Goal: Task Accomplishment & Management: Use online tool/utility

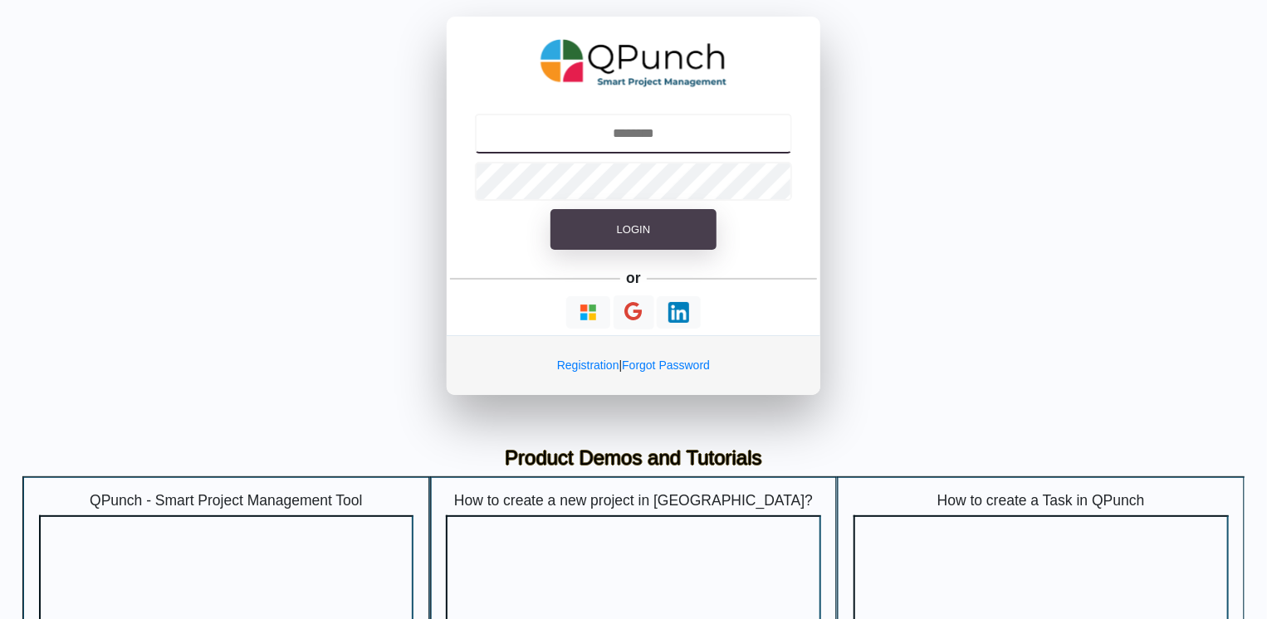
type input "**********"
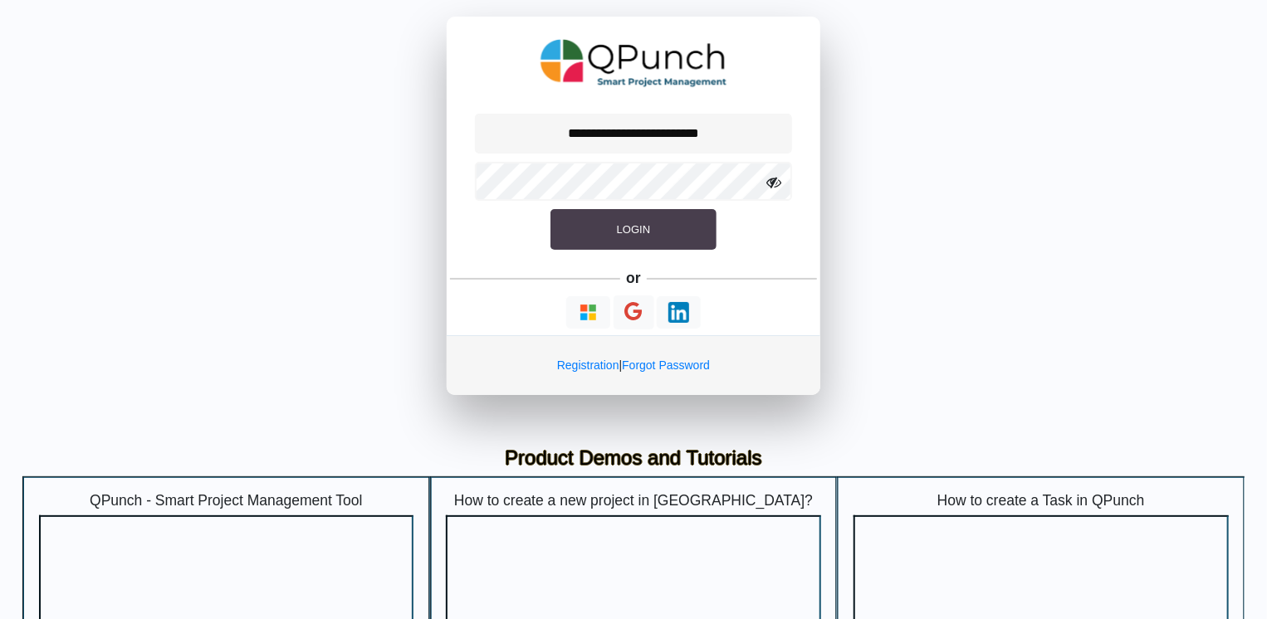
click at [643, 214] on button "Login" at bounding box center [634, 230] width 166 height 42
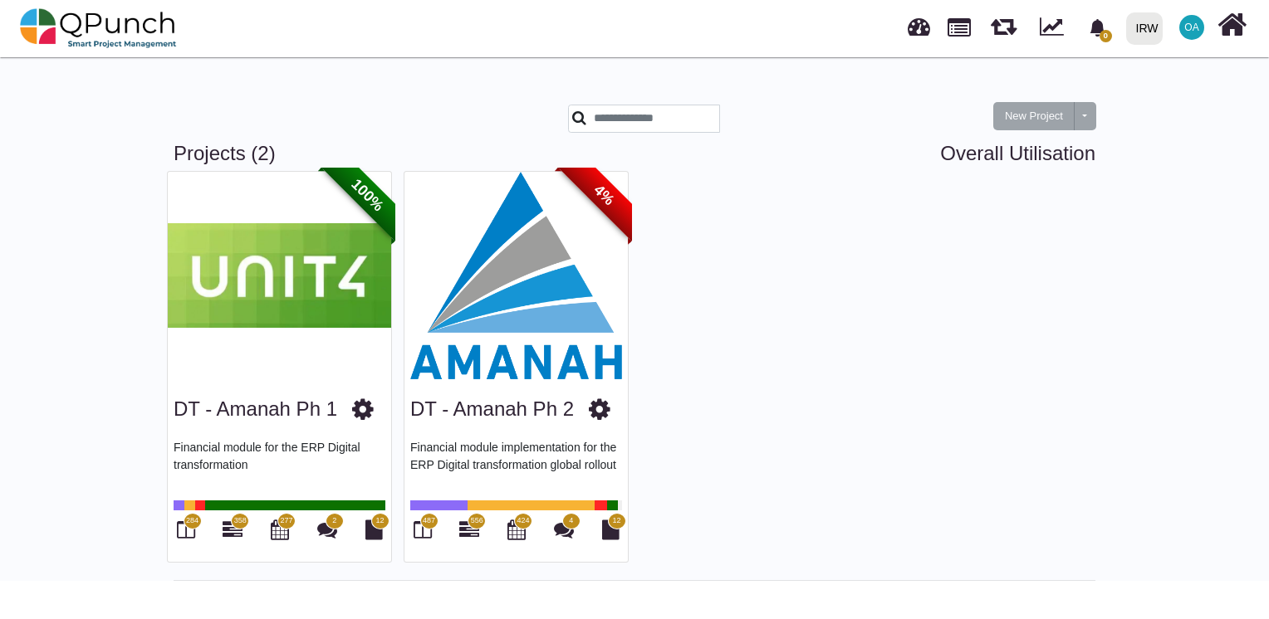
click at [507, 299] on img at bounding box center [515, 276] width 223 height 208
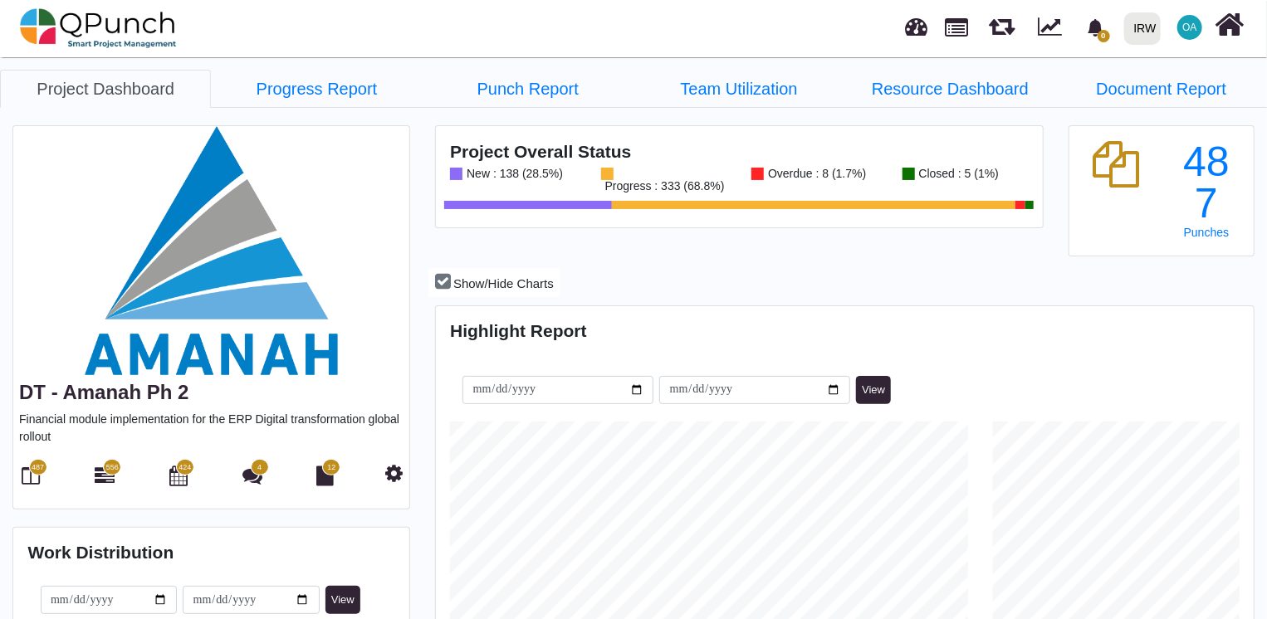
scroll to position [359, 814]
click at [107, 474] on icon at bounding box center [105, 476] width 20 height 20
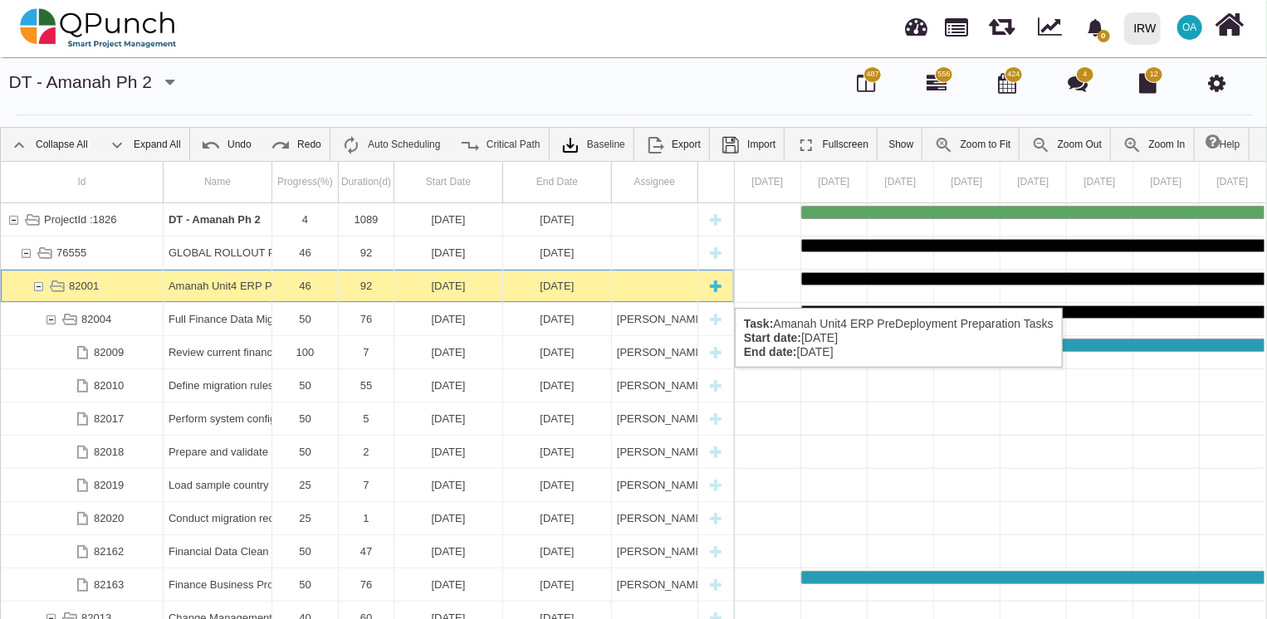
click at [37, 291] on div "82001" at bounding box center [38, 286] width 15 height 32
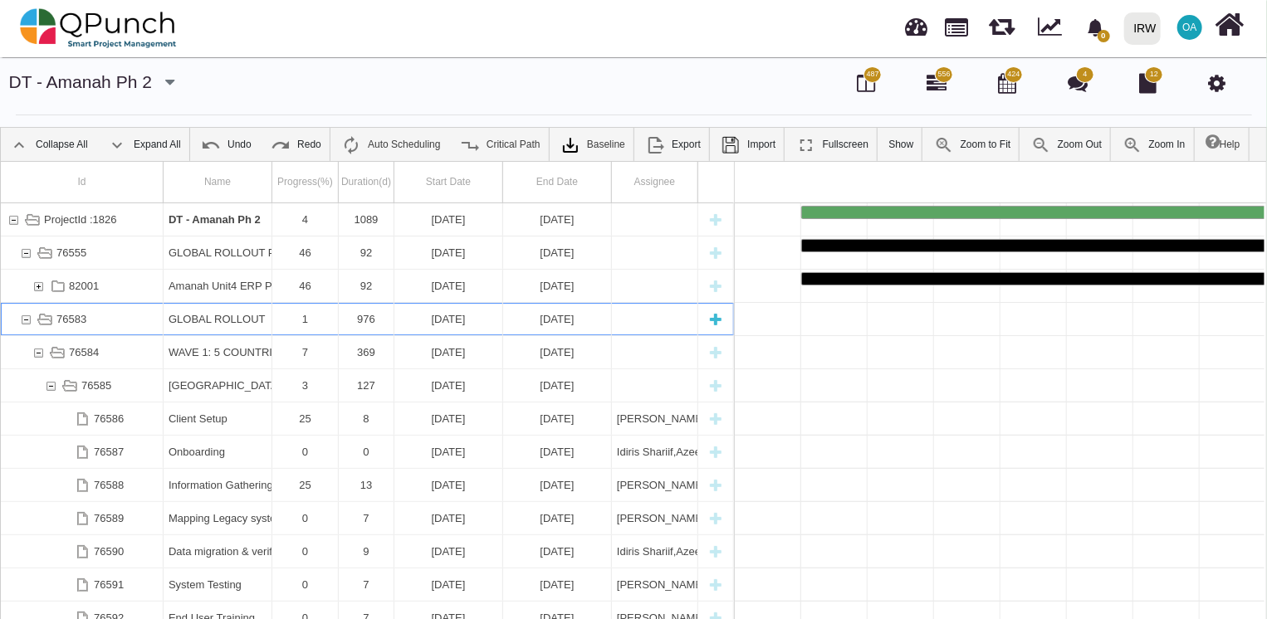
scroll to position [0, 4833]
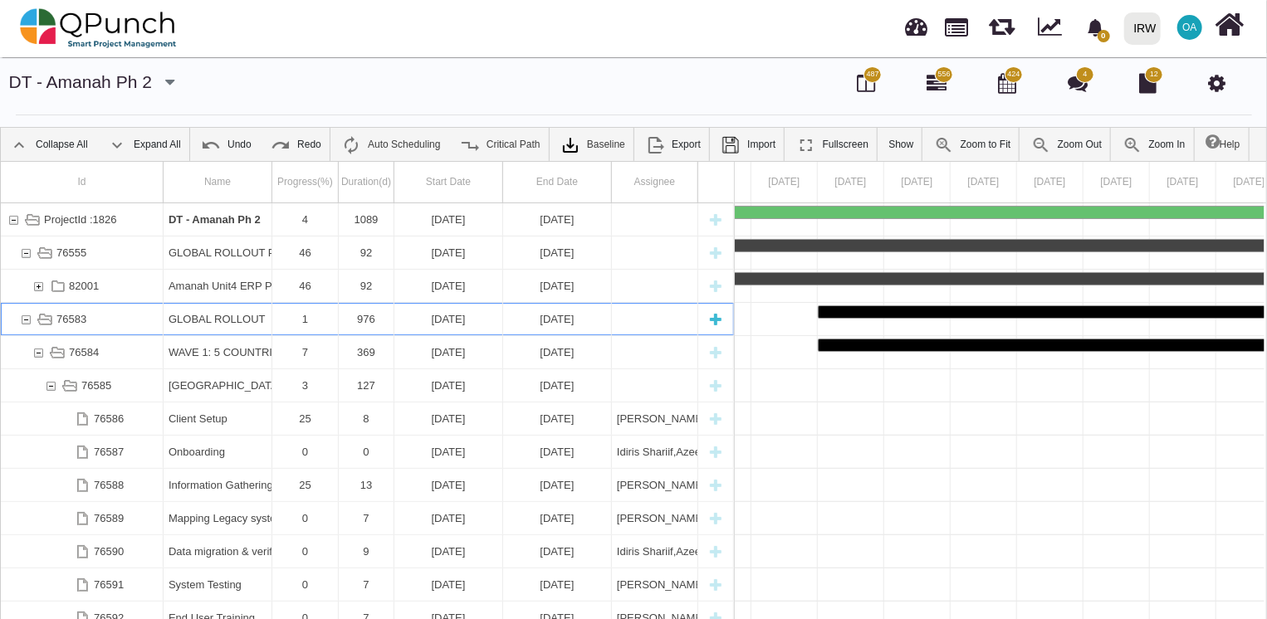
click at [23, 318] on div "76583" at bounding box center [25, 319] width 15 height 32
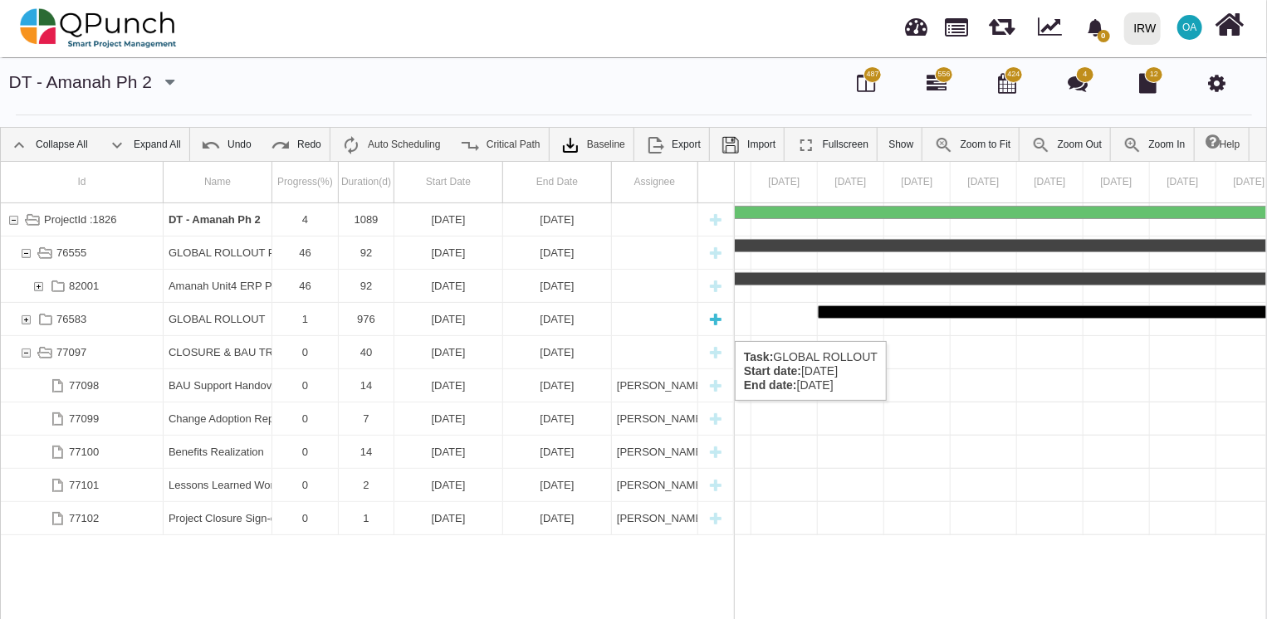
click at [23, 325] on div "76583" at bounding box center [25, 319] width 15 height 32
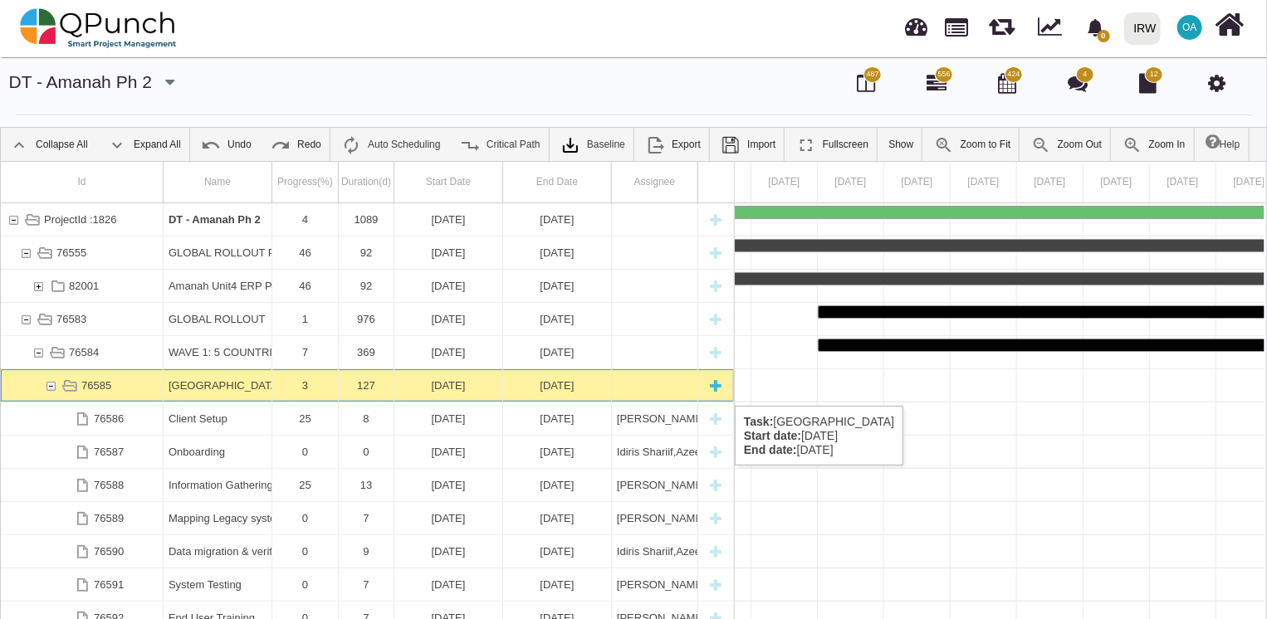
scroll to position [0, 5828]
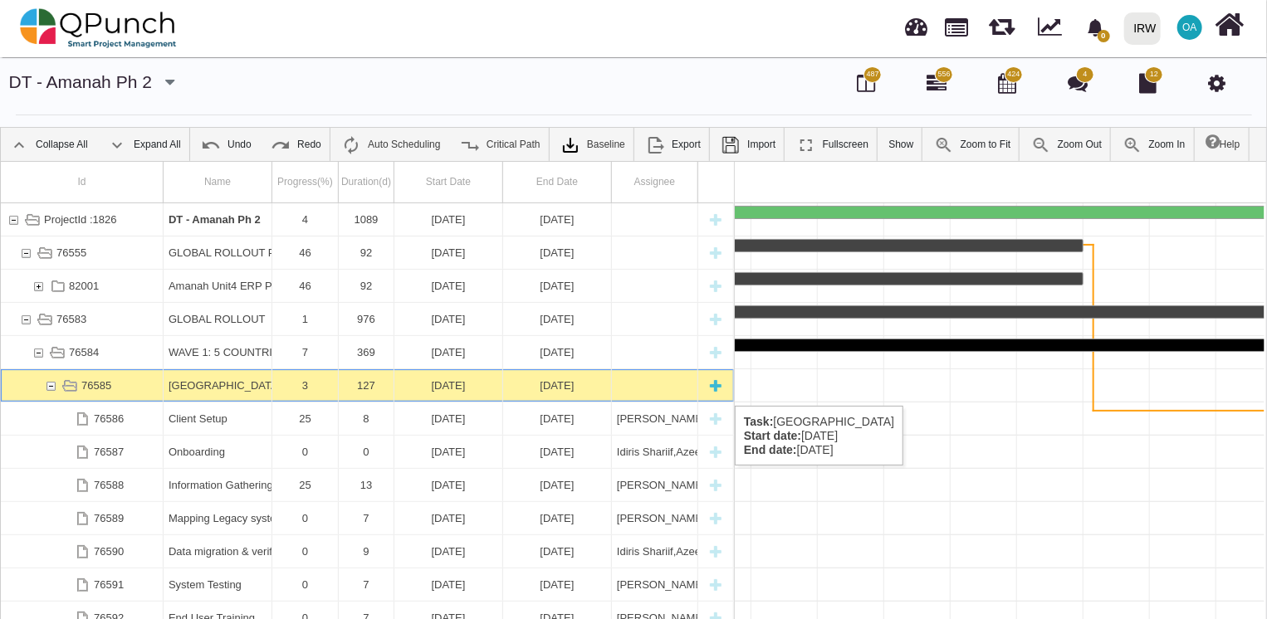
click at [43, 389] on div "76585" at bounding box center [50, 386] width 15 height 32
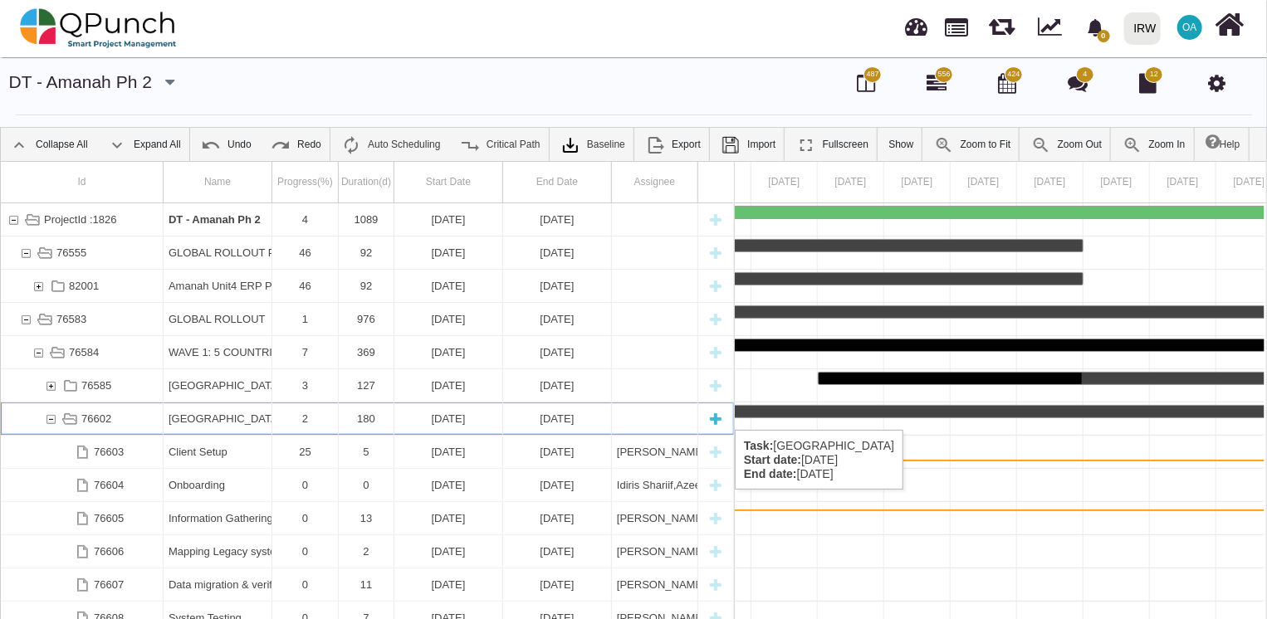
click at [43, 414] on div "76602" at bounding box center [50, 419] width 15 height 32
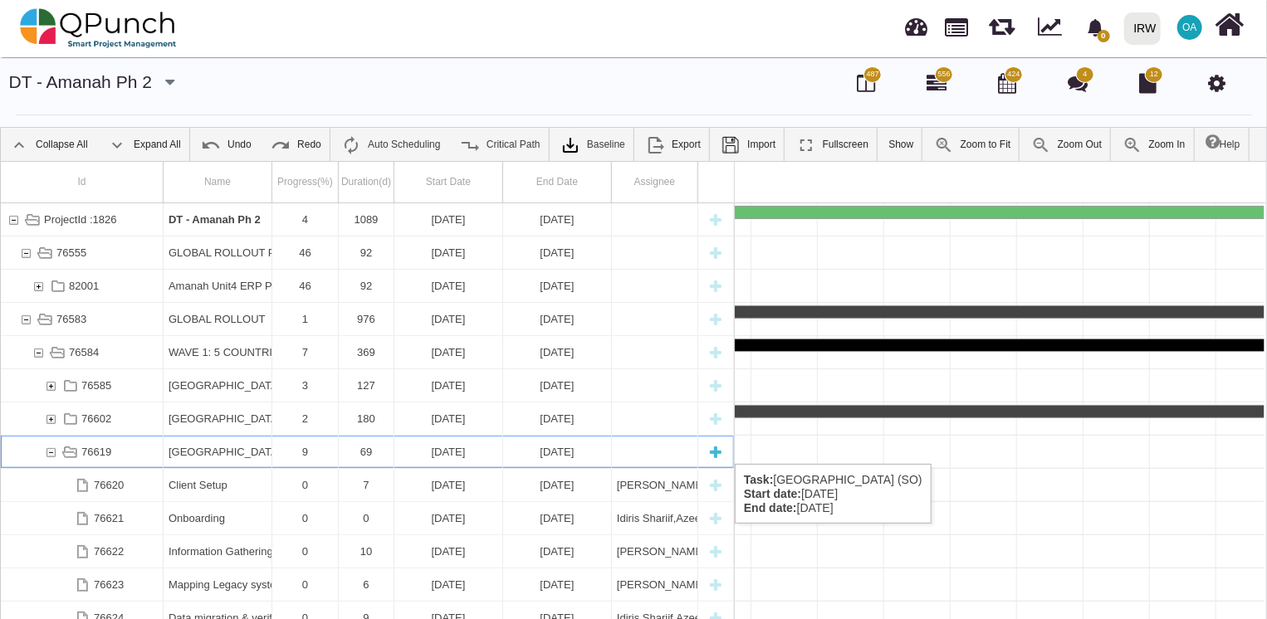
scroll to position [0, 14863]
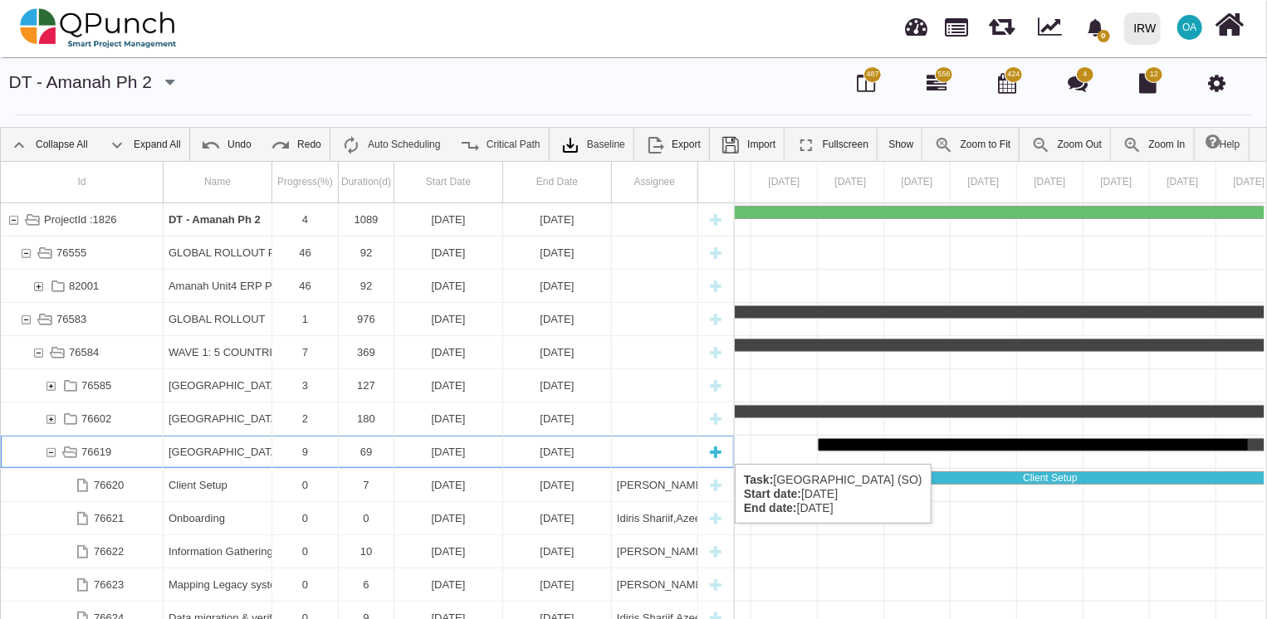
click at [47, 448] on div "76619" at bounding box center [50, 452] width 15 height 32
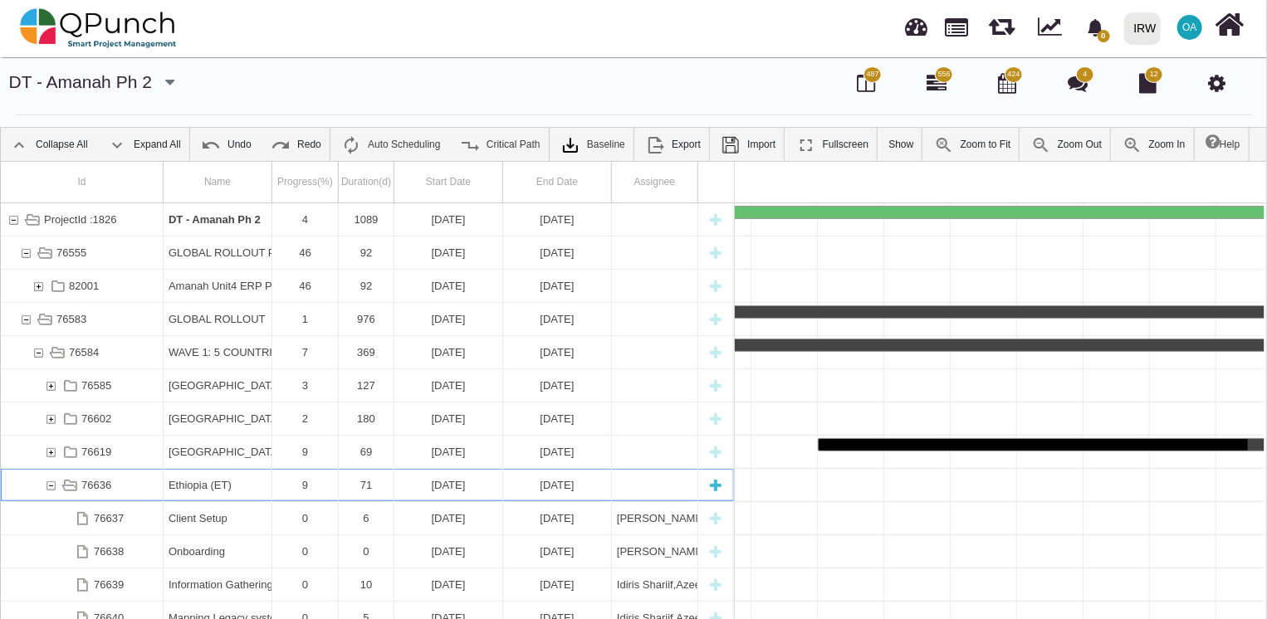
scroll to position [0, 18915]
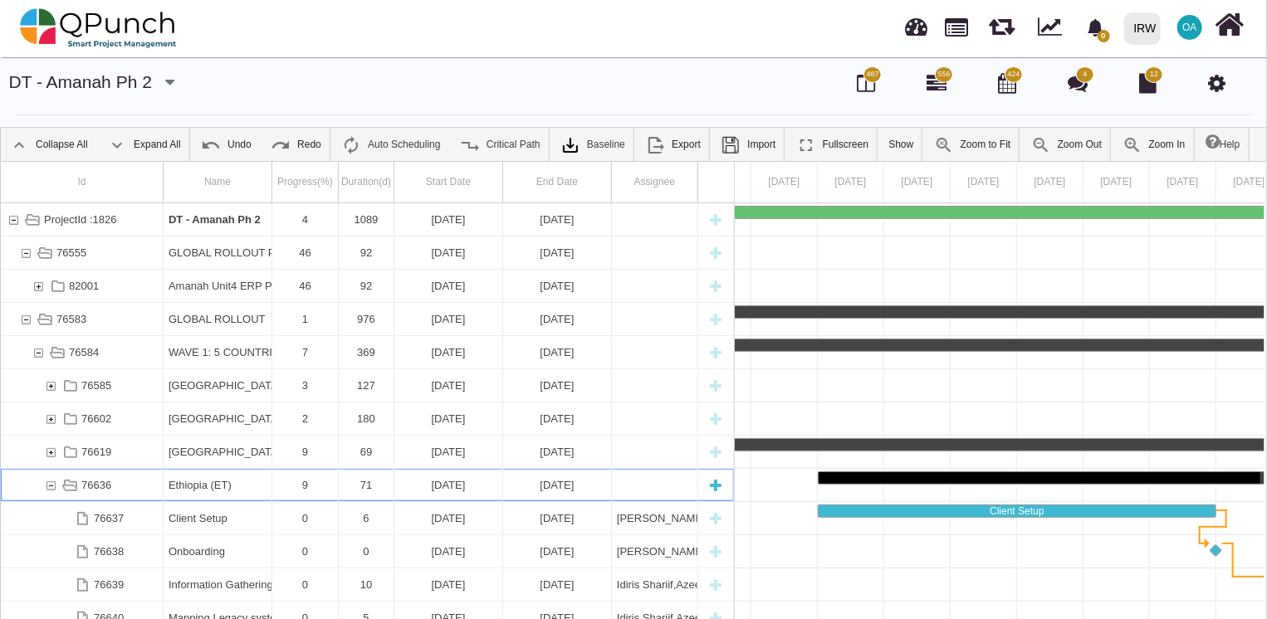
click at [53, 482] on div "76636" at bounding box center [50, 485] width 15 height 32
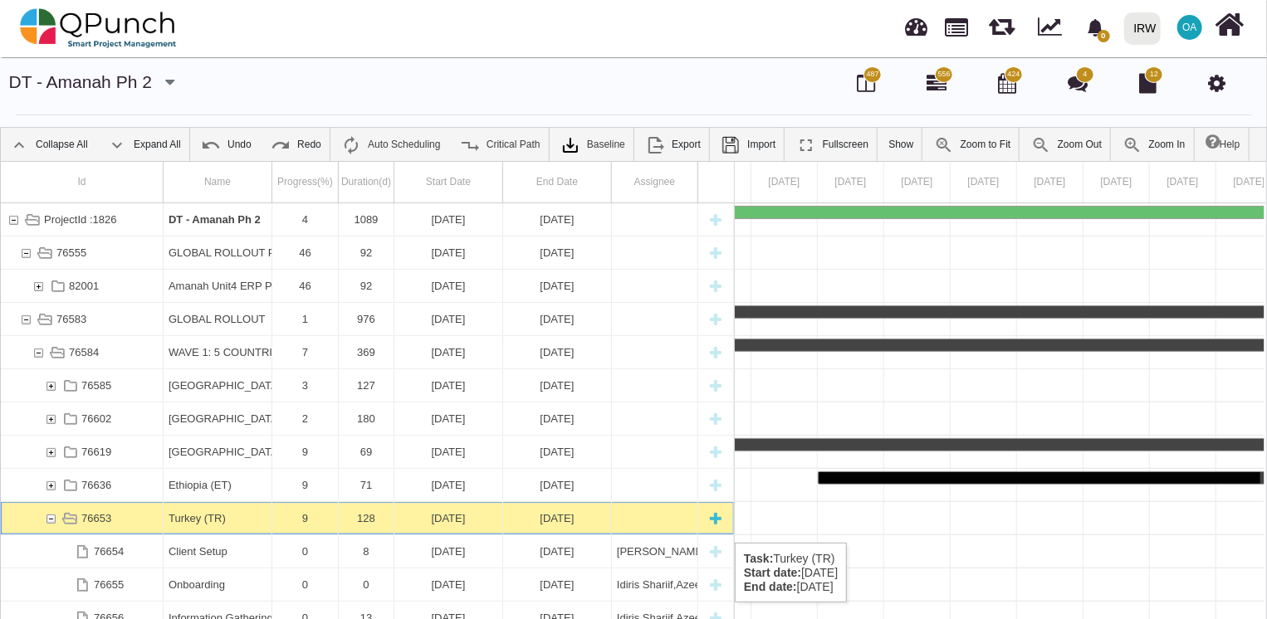
scroll to position [0, 20841]
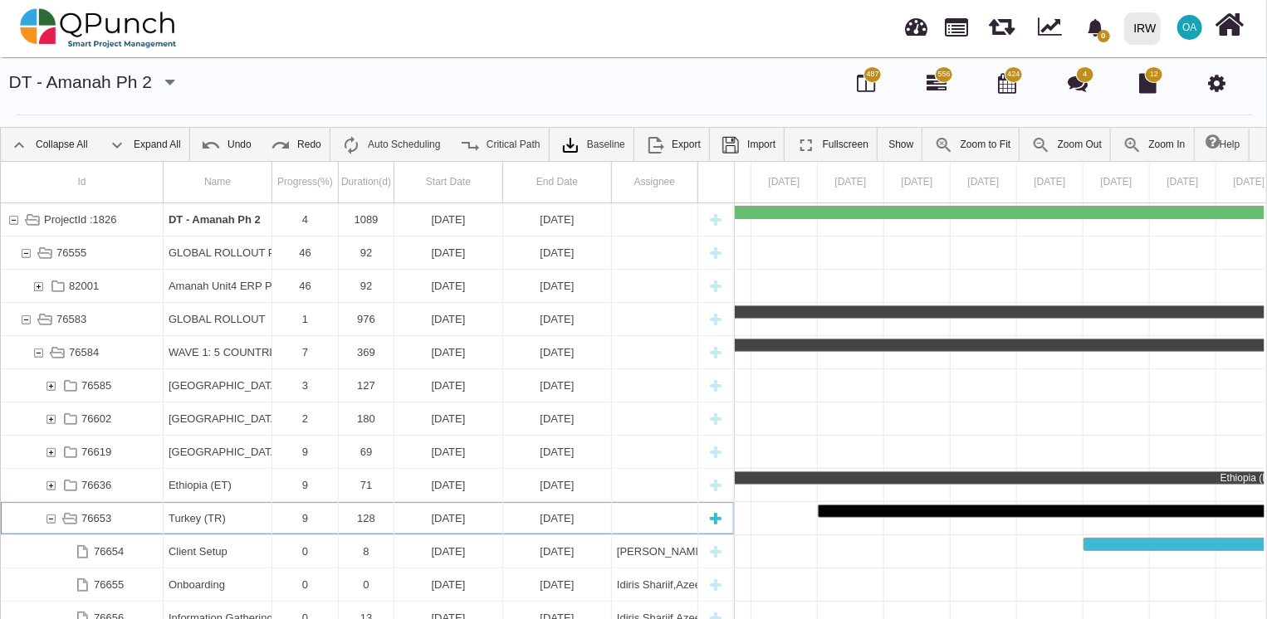
click at [43, 526] on div "76653" at bounding box center [50, 518] width 15 height 32
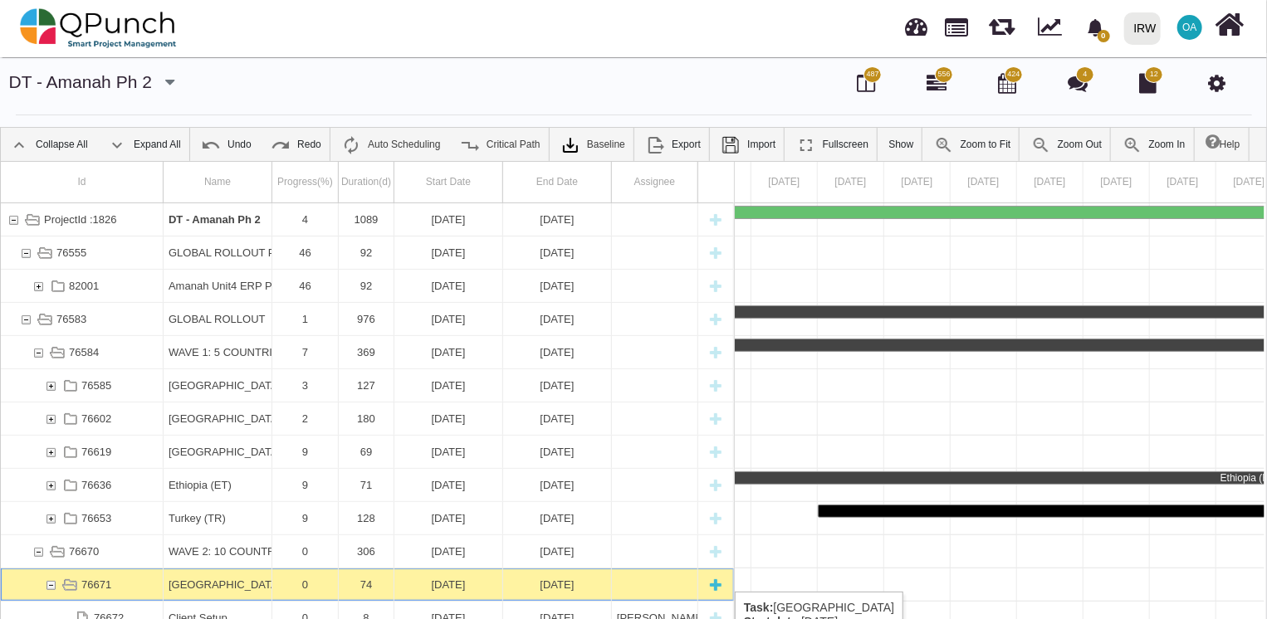
scroll to position [0, 35522]
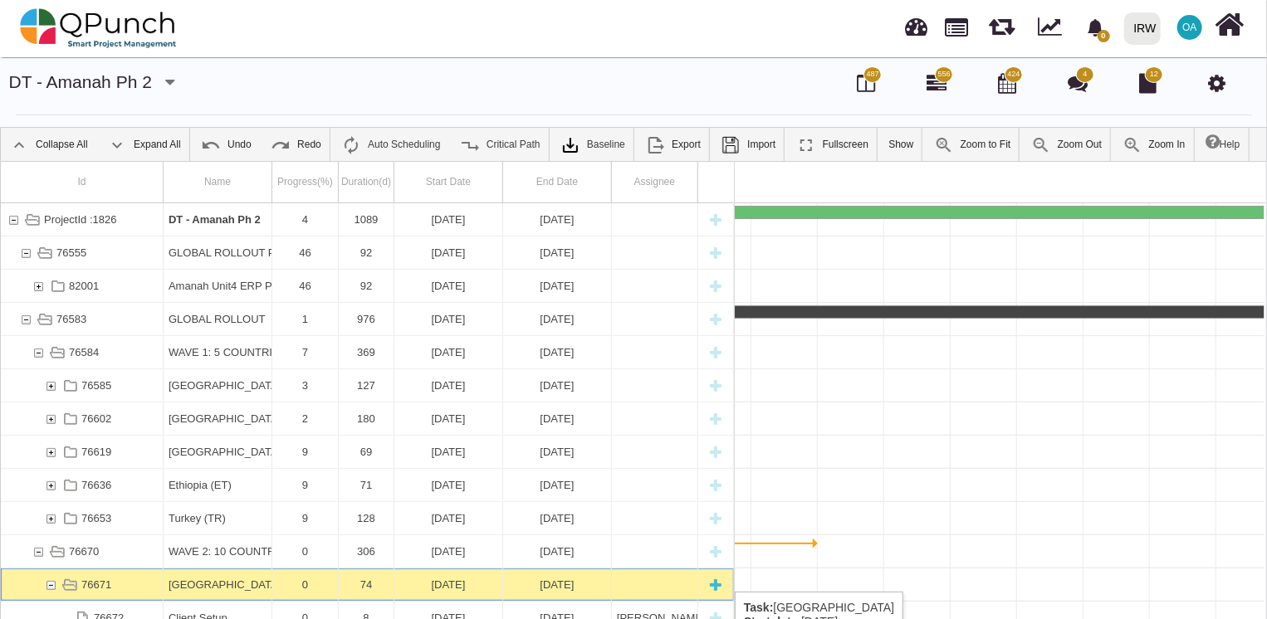
click at [47, 577] on div "76671" at bounding box center [50, 585] width 15 height 32
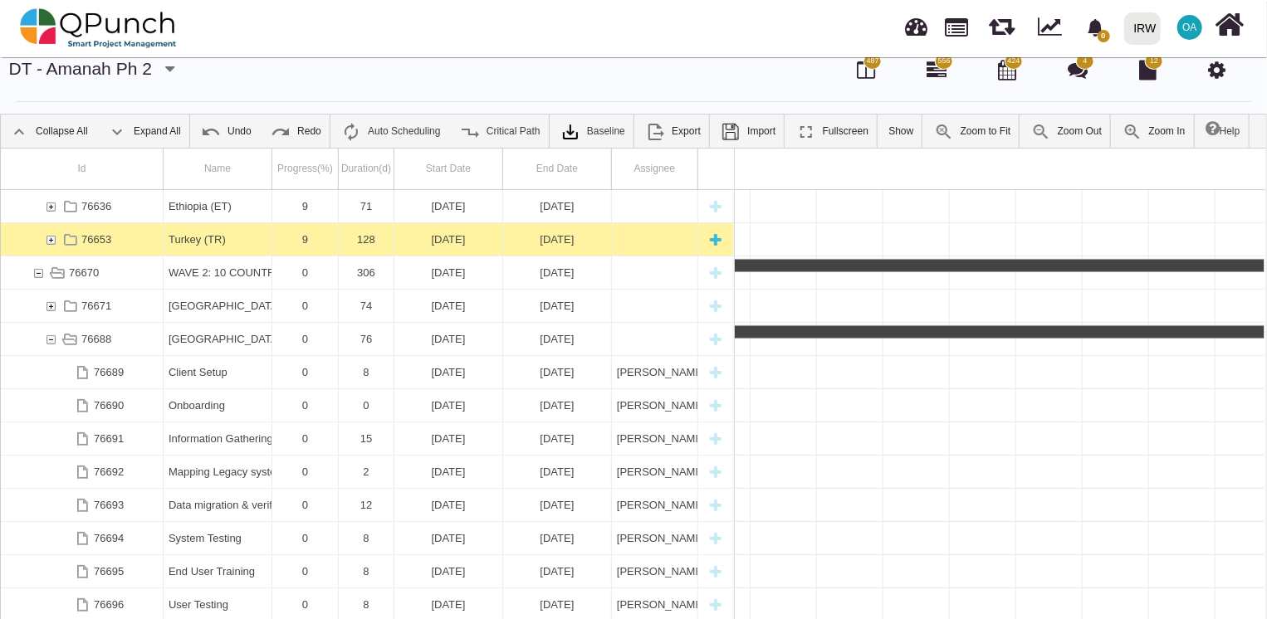
scroll to position [0, 0]
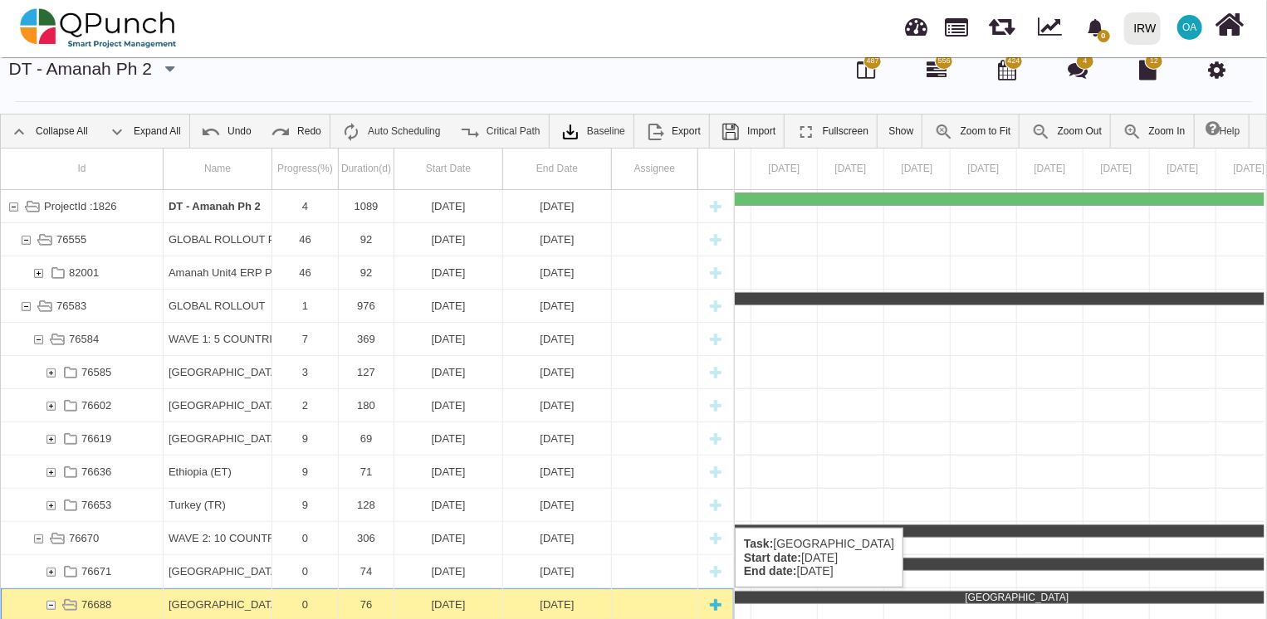
click at [47, 604] on div "76688" at bounding box center [50, 605] width 15 height 32
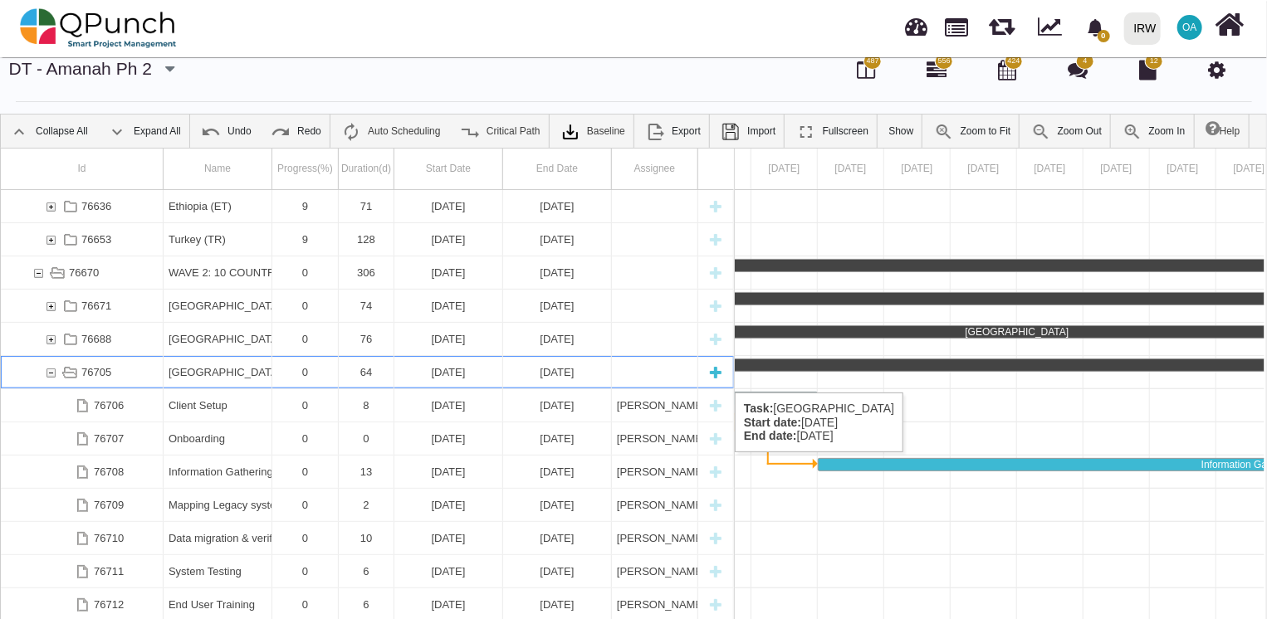
click at [43, 375] on div "76705" at bounding box center [50, 372] width 15 height 32
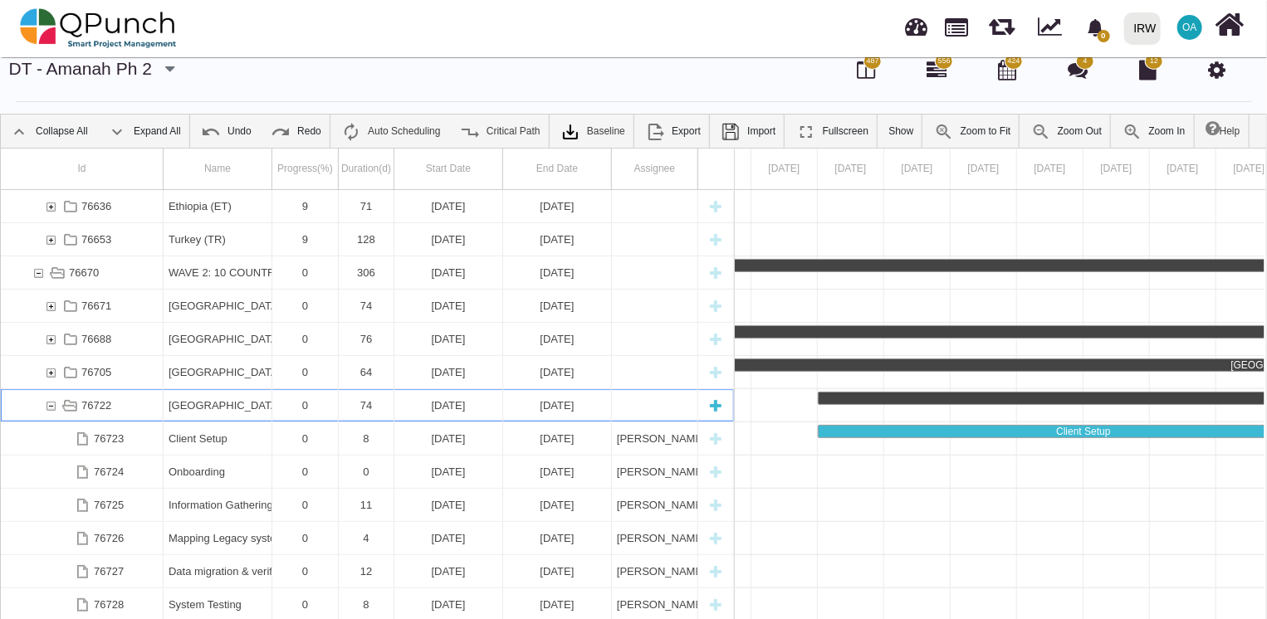
click at [47, 407] on div "76722" at bounding box center [50, 405] width 15 height 32
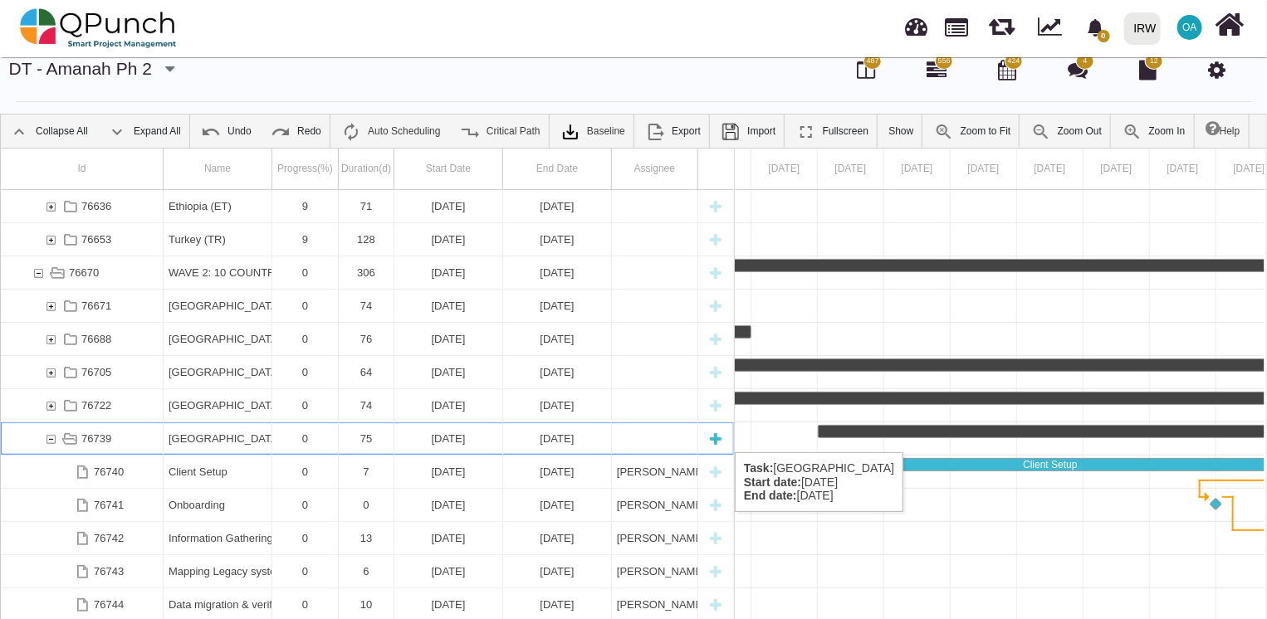
click at [46, 435] on div "76739" at bounding box center [50, 439] width 15 height 32
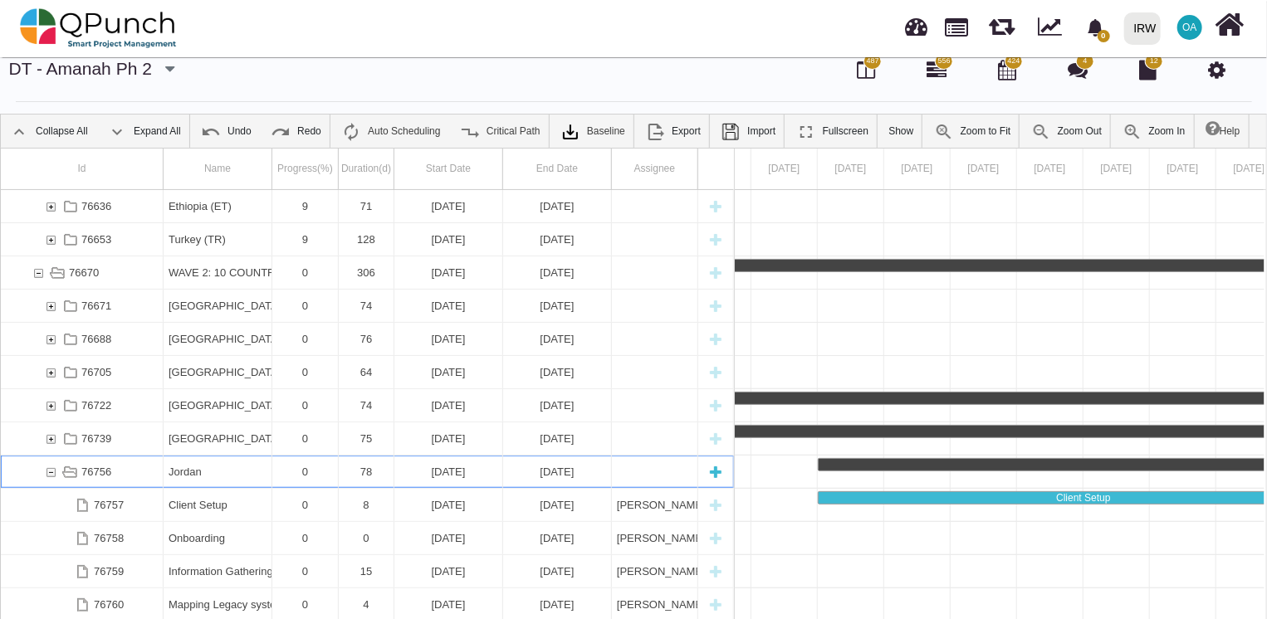
click at [47, 467] on div "76756" at bounding box center [50, 472] width 15 height 32
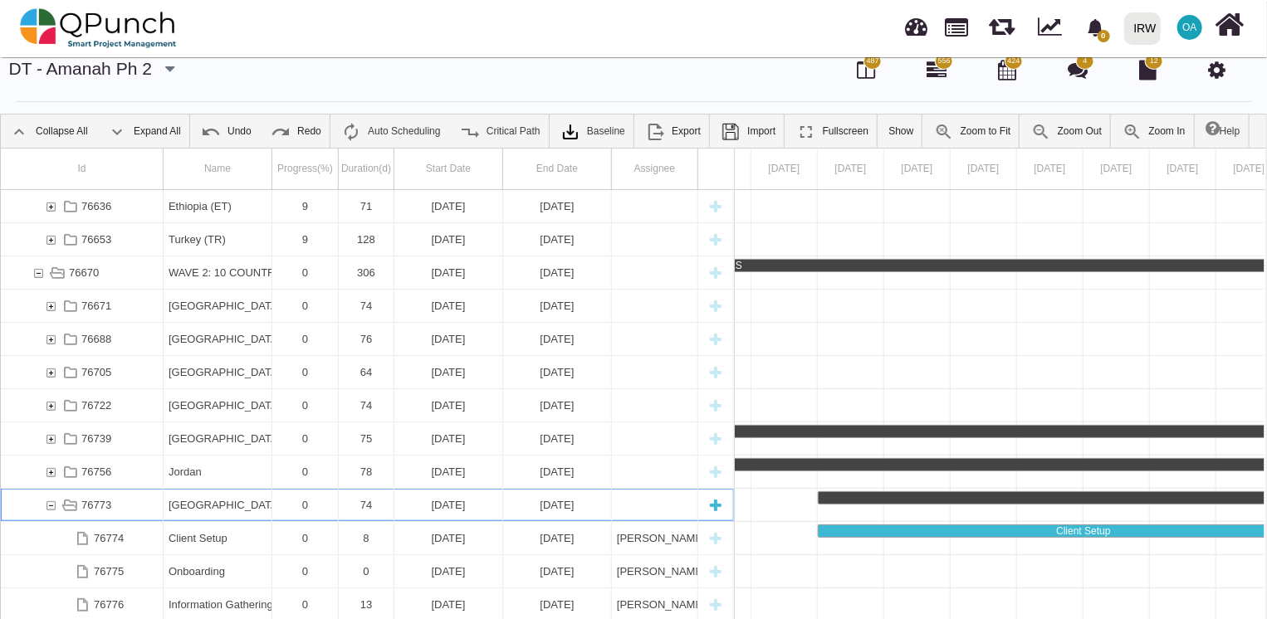
click at [47, 512] on div "76773" at bounding box center [50, 505] width 15 height 32
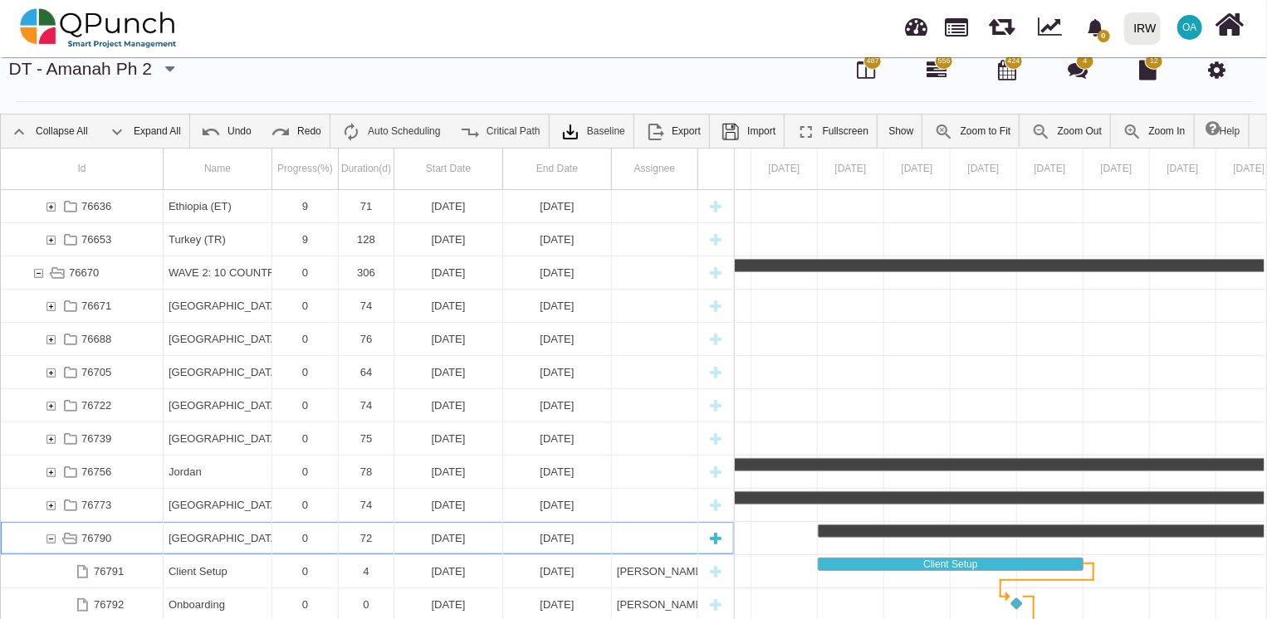
click at [47, 537] on div "76790" at bounding box center [50, 538] width 15 height 32
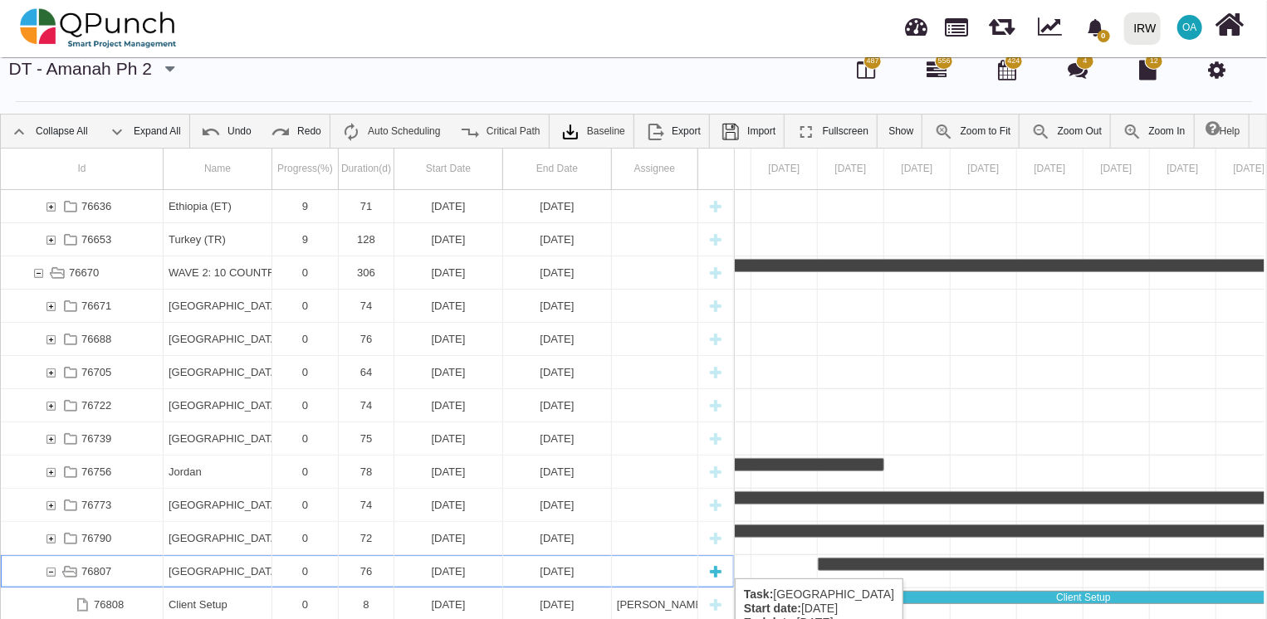
click at [52, 570] on div "76807" at bounding box center [50, 572] width 15 height 32
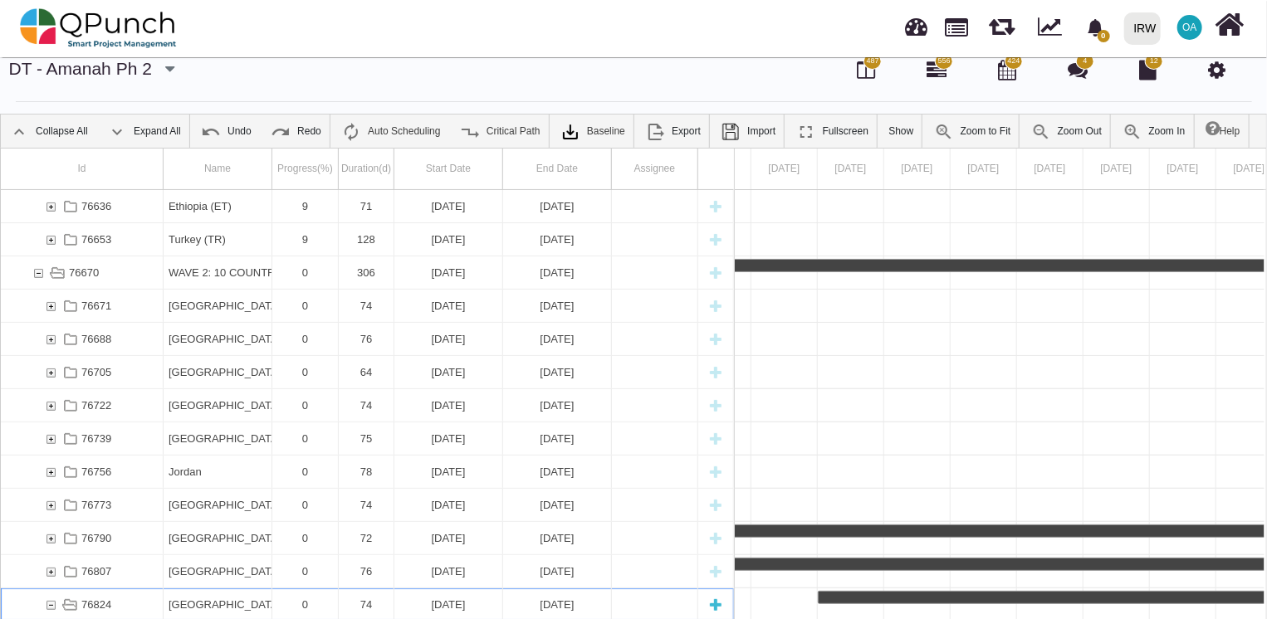
click at [46, 600] on div "76824" at bounding box center [50, 605] width 15 height 32
drag, startPoint x: 1265, startPoint y: 209, endPoint x: 1262, endPoint y: 234, distance: 25.1
click at [1262, 234] on div "Id Name Progress(%) Duration(d) Start Date End Date Assignee 76619 Somalia (SO)…" at bounding box center [633, 395] width 1265 height 492
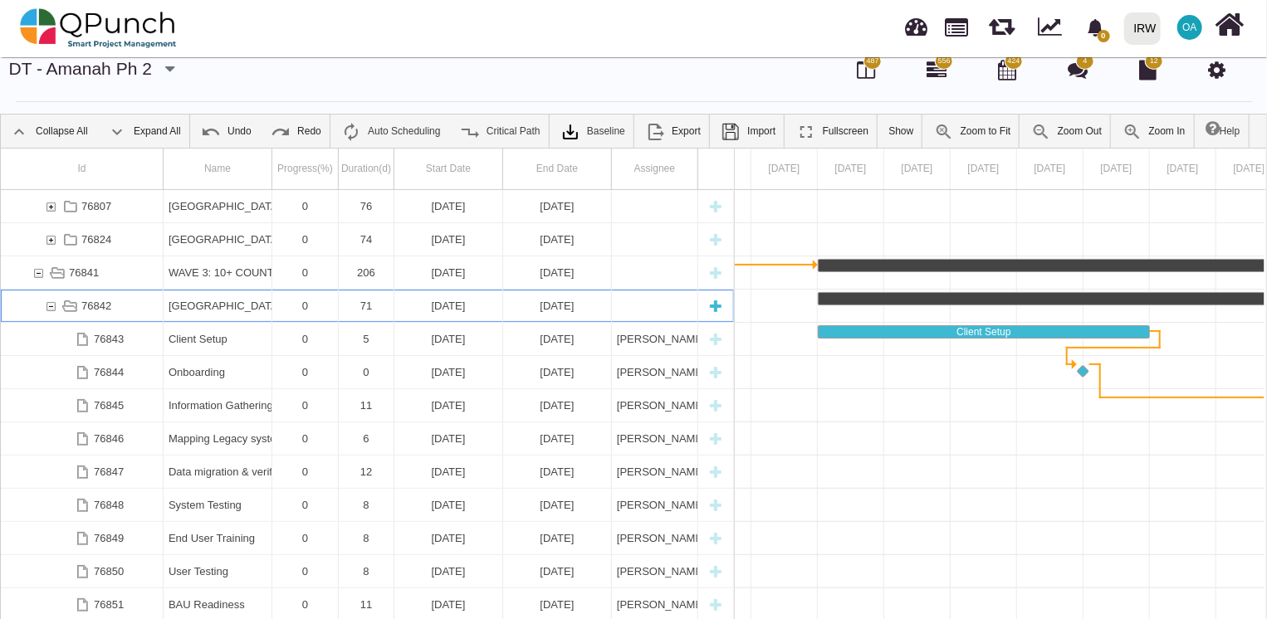
click at [49, 302] on div "76842" at bounding box center [50, 306] width 15 height 32
